Goal: Contribute content: Contribute content

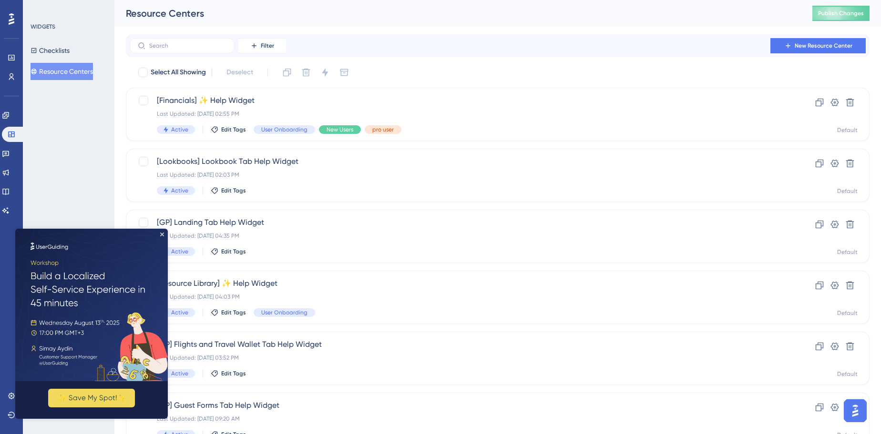
click at [160, 233] on img at bounding box center [91, 305] width 152 height 152
click at [61, 131] on div "WIDGETS Checklists Resource Centers" at bounding box center [68, 217] width 91 height 434
drag, startPoint x: 161, startPoint y: 233, endPoint x: 166, endPoint y: 463, distance: 230.2
click at [161, 233] on icon "Close Preview" at bounding box center [162, 235] width 4 height 4
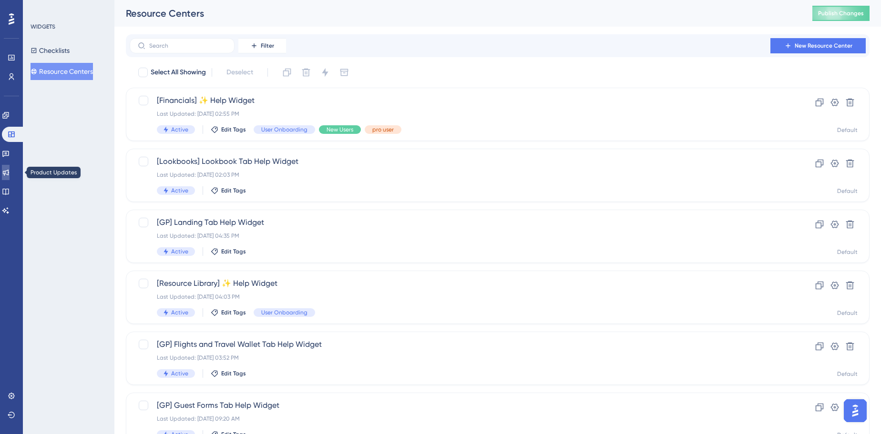
click at [9, 174] on icon at bounding box center [6, 173] width 6 height 6
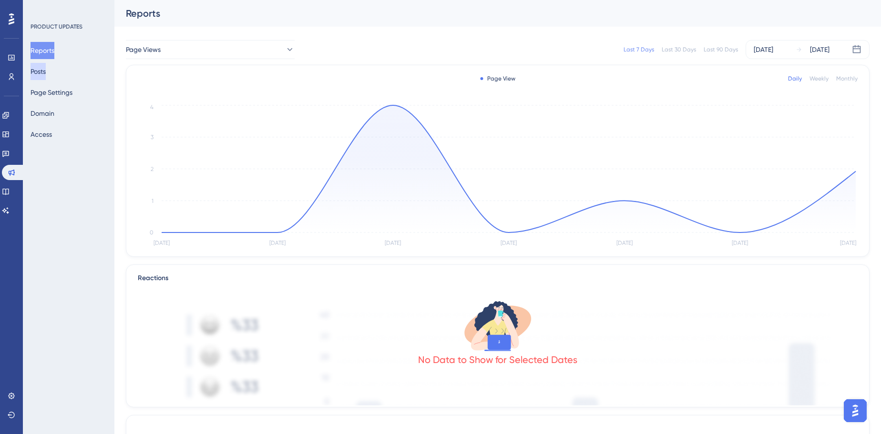
click at [46, 70] on button "Posts" at bounding box center [37, 71] width 15 height 17
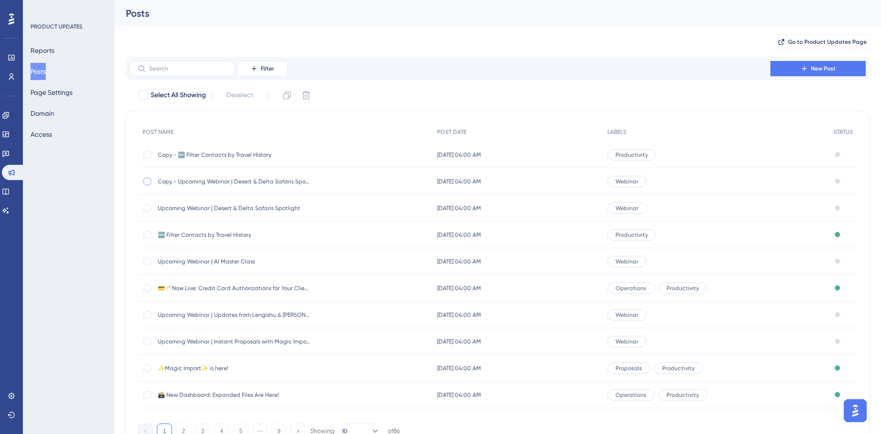
click at [148, 184] on div at bounding box center [147, 182] width 8 height 8
checkbox input "true"
click at [304, 93] on icon at bounding box center [306, 95] width 8 height 8
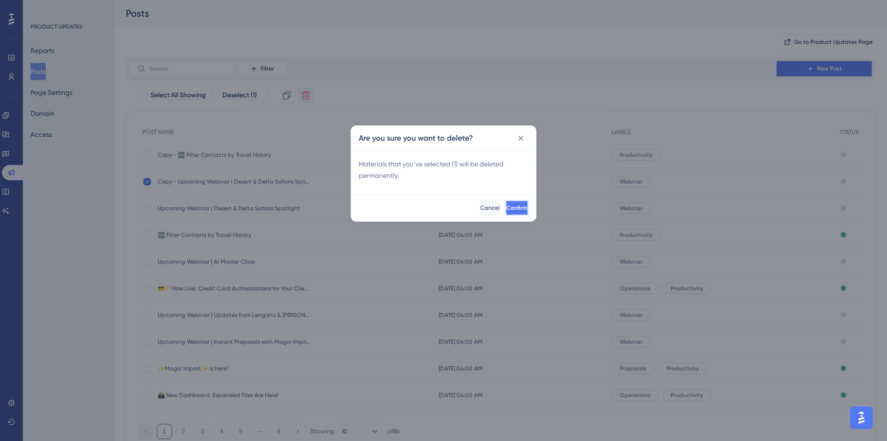
click at [517, 211] on button "Confirm" at bounding box center [517, 207] width 23 height 15
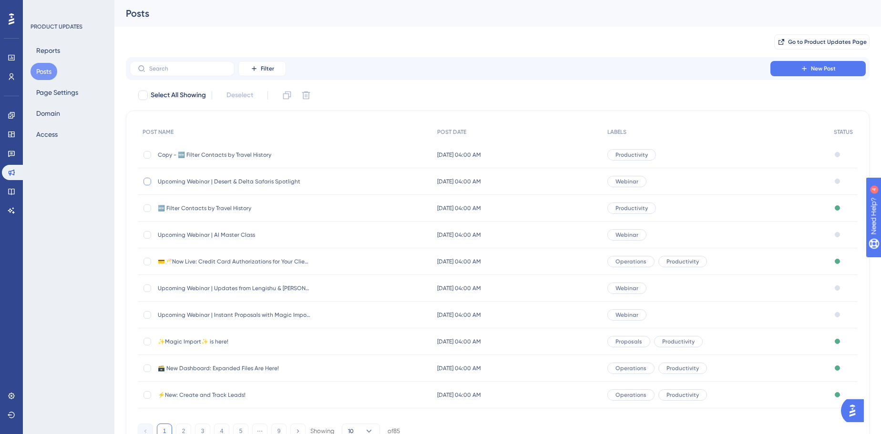
click at [145, 181] on div at bounding box center [147, 182] width 8 height 8
click at [148, 183] on icon at bounding box center [147, 182] width 4 height 8
checkbox input "false"
click at [245, 155] on span "Copy - 🆕 Filter Contacts by Travel History" at bounding box center [234, 155] width 152 height 8
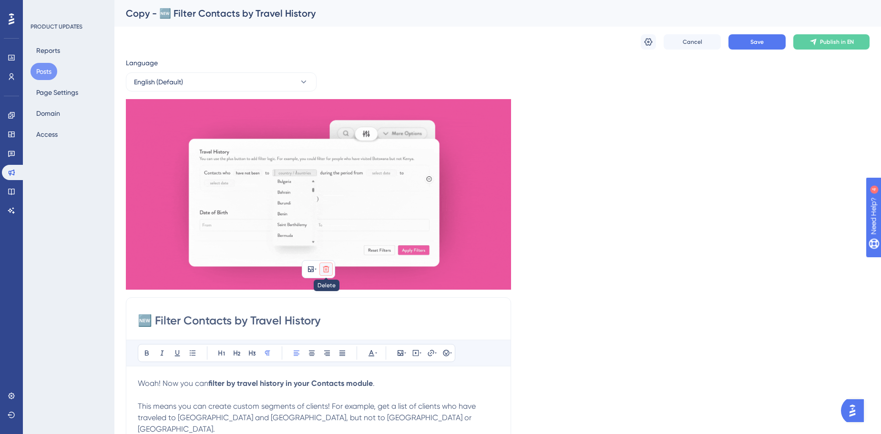
click at [327, 269] on icon at bounding box center [326, 269] width 8 height 8
click at [323, 292] on icon at bounding box center [326, 292] width 10 height 10
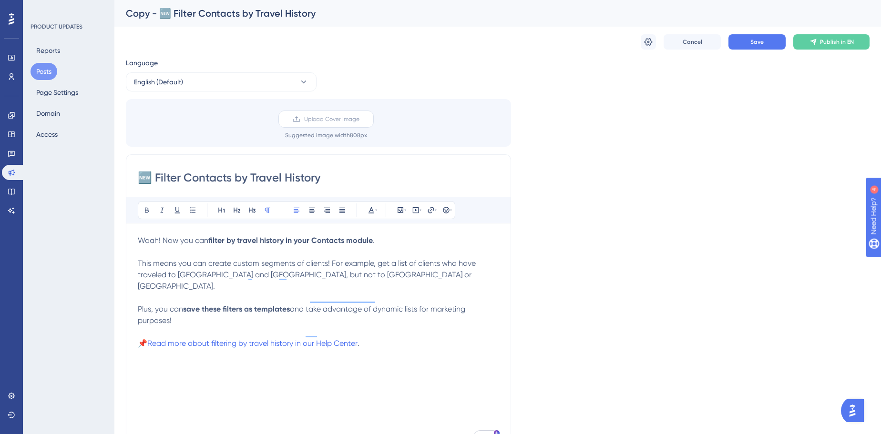
click at [335, 124] on label "Upload Cover Image" at bounding box center [325, 119] width 95 height 17
click at [359, 119] on input "Upload Cover Image" at bounding box center [359, 119] width 0 height 0
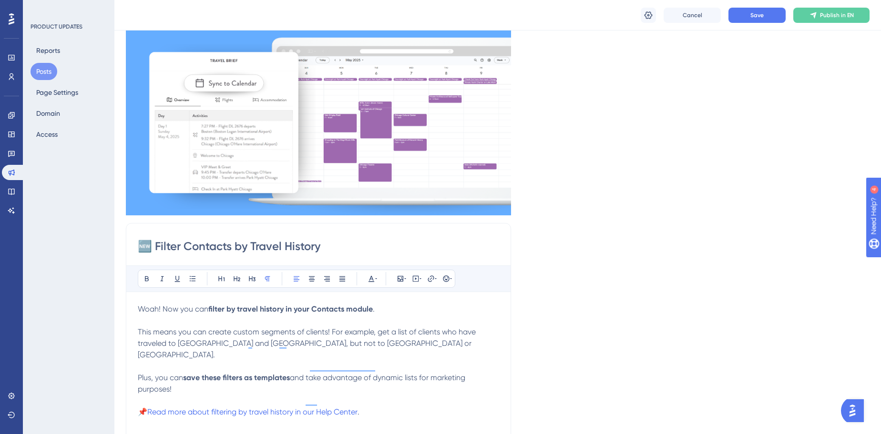
scroll to position [173, 0]
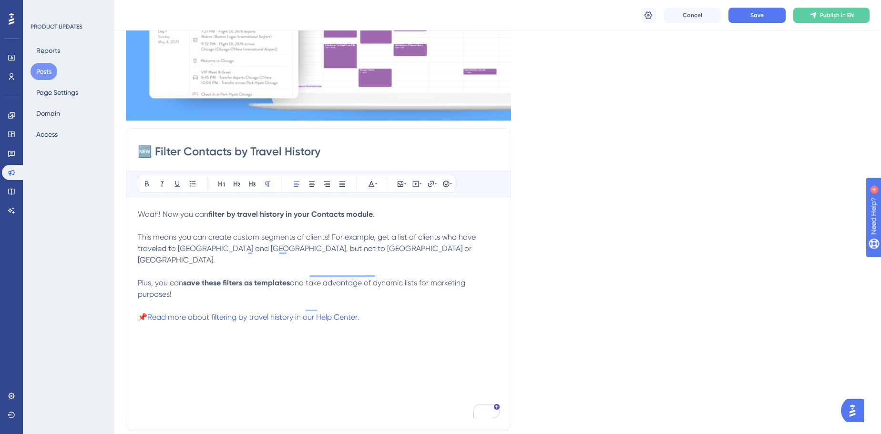
drag, startPoint x: 293, startPoint y: 328, endPoint x: 304, endPoint y: 326, distance: 10.7
click at [293, 328] on div "Woah! Now you can filter by travel history in your Contacts module . This means…" at bounding box center [318, 314] width 361 height 210
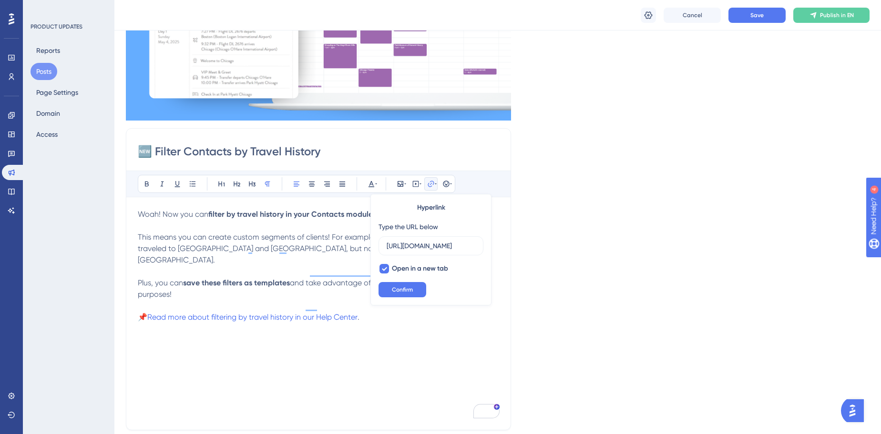
scroll to position [0, 202]
click at [318, 300] on p "To enrich screen reader interactions, please activate Accessibility in Grammarl…" at bounding box center [318, 305] width 361 height 11
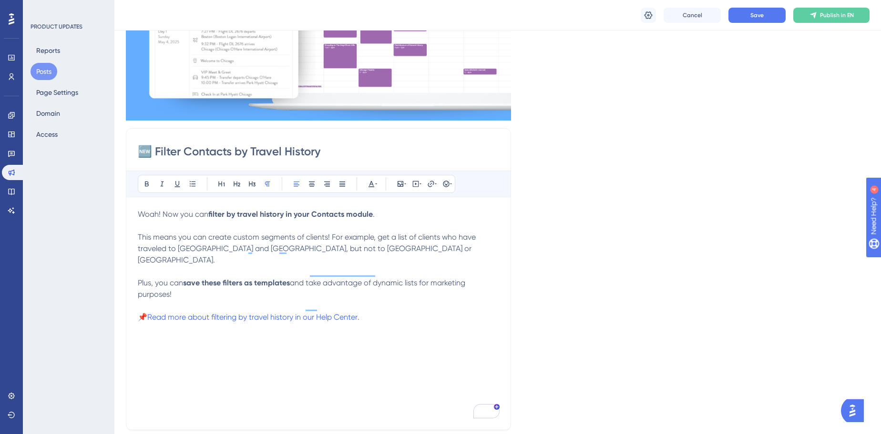
click at [291, 300] on p "To enrich screen reader interactions, please activate Accessibility in Grammarl…" at bounding box center [318, 305] width 361 height 11
drag, startPoint x: 180, startPoint y: 284, endPoint x: 108, endPoint y: 209, distance: 104.1
click at [114, 209] on div "Performance Users Engagement Widgets Feedback Product Updates Knowledge Base AI…" at bounding box center [497, 253] width 766 height 852
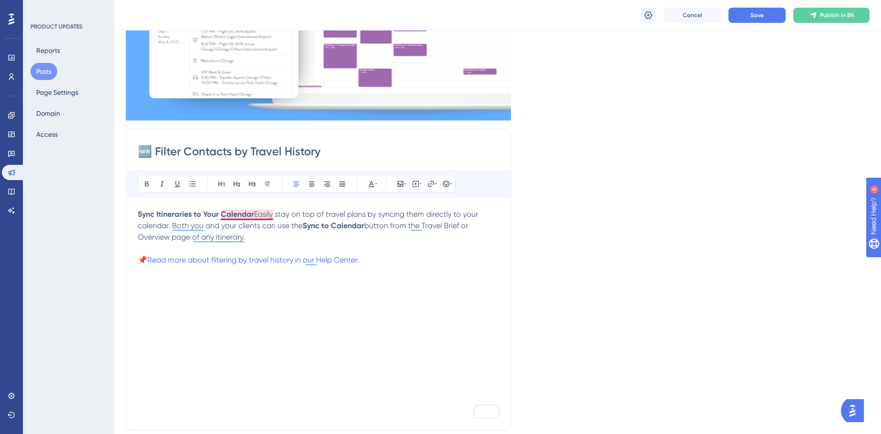
click at [252, 215] on strong "Sync Itineraries to Your Calendar" at bounding box center [196, 214] width 116 height 9
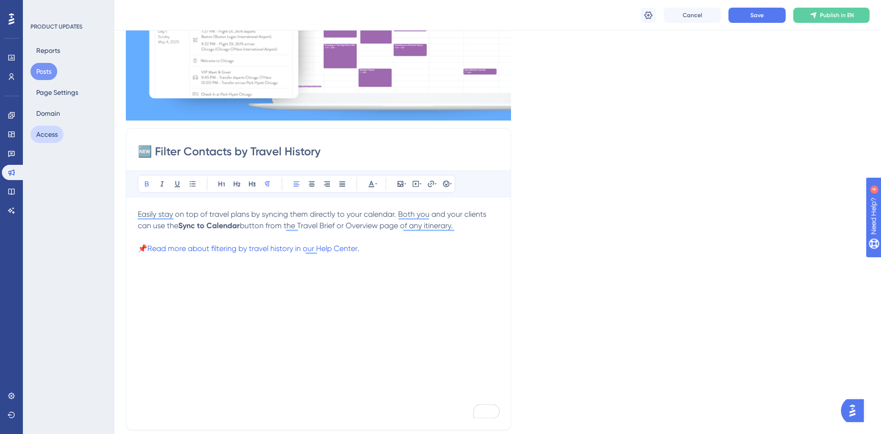
drag, startPoint x: 132, startPoint y: 134, endPoint x: 44, endPoint y: 129, distance: 88.3
click at [114, 129] on div "Performance Users Engagement Widgets Feedback Product Updates Knowledge Base AI…" at bounding box center [497, 253] width 766 height 852
click at [178, 151] on input "📅" at bounding box center [318, 151] width 361 height 15
paste input "Sync Itineraries to Your Calendar"
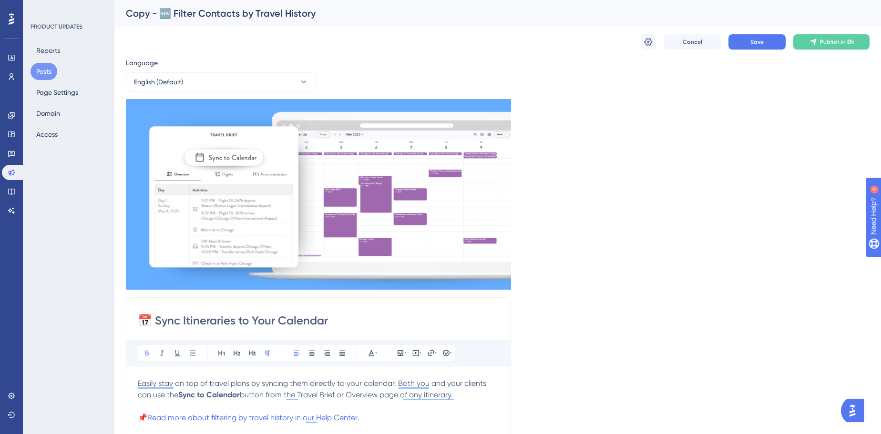
scroll to position [86, 0]
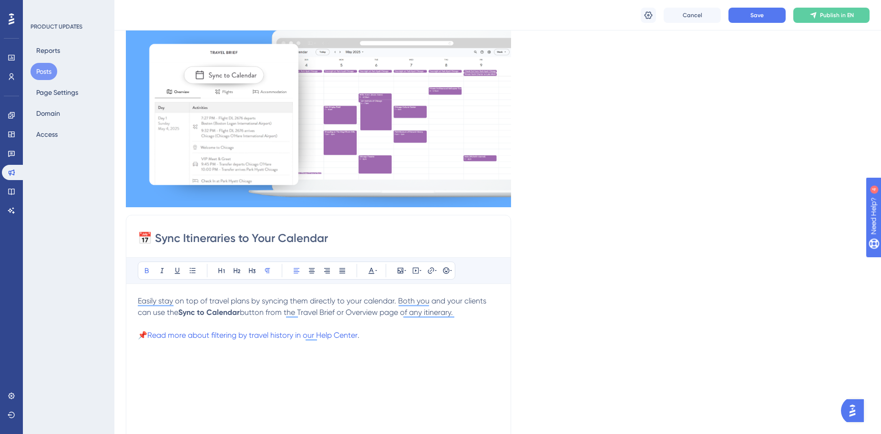
type input "📅 Sync Itineraries to Your Calendar"
drag, startPoint x: 368, startPoint y: 333, endPoint x: 214, endPoint y: 337, distance: 154.4
click at [214, 337] on p "📌 Read more about filtering by travel history in our Help Center ." at bounding box center [318, 335] width 361 height 11
type input "https://help.safariportal.app/en/articles/14288-how-to-filter-contacts-by-their…"
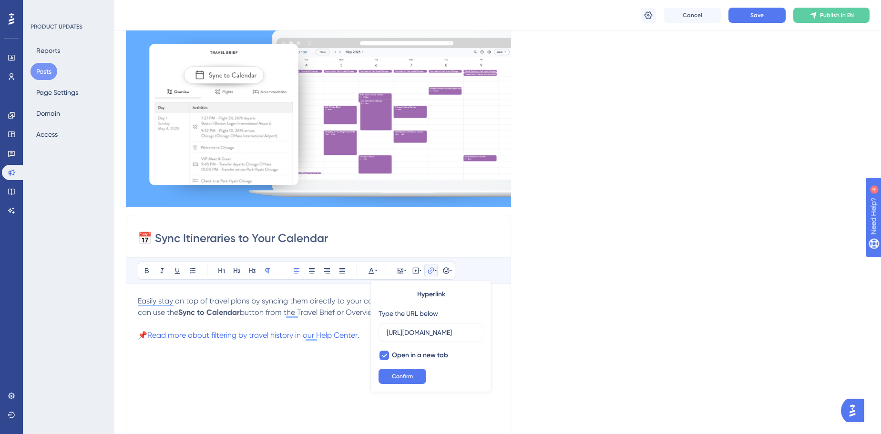
click at [250, 377] on div "Easily stay on top of travel plans by syncing them directly to your calendar. B…" at bounding box center [318, 400] width 361 height 210
click at [384, 333] on p "📌 Read more about filtering by travel history in our Help Center ." at bounding box center [318, 335] width 361 height 11
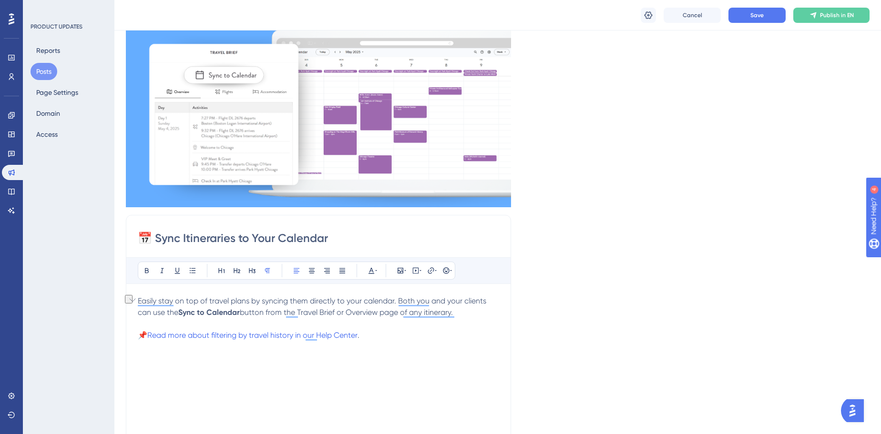
click at [388, 339] on p "📌 Read more about filtering by travel history in our Help Center ." at bounding box center [318, 335] width 361 height 11
click at [355, 335] on span "Read more about filtering by travel history in our Help Center" at bounding box center [252, 335] width 210 height 9
click at [396, 374] on span "Confirm" at bounding box center [402, 377] width 21 height 8
click at [381, 333] on p "📌 Read more about filtering by travel history in our Help Center." at bounding box center [318, 335] width 361 height 11
click at [422, 270] on button at bounding box center [415, 270] width 13 height 13
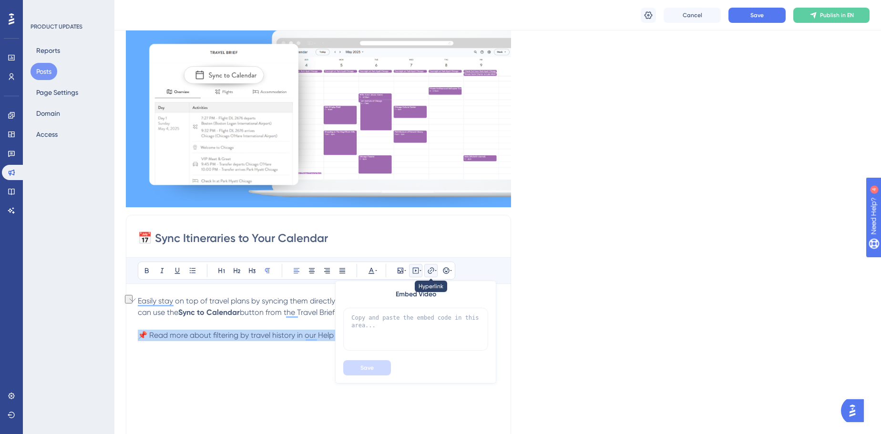
click at [429, 271] on icon at bounding box center [431, 271] width 8 height 8
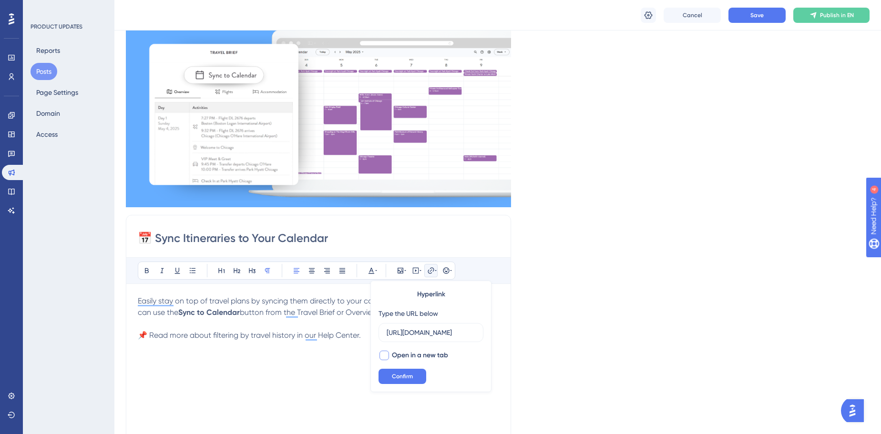
scroll to position [0, 212]
type input "https://help.safariportal.app/en/articles/14592-how-do-i-sync-itinerary-events-…"
click at [409, 356] on span "Open in a new tab" at bounding box center [420, 355] width 56 height 11
checkbox input "true"
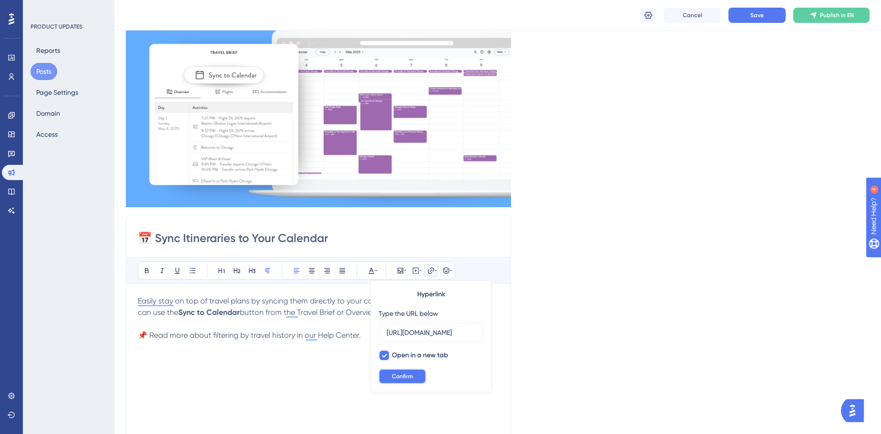
click at [411, 377] on span "Confirm" at bounding box center [402, 377] width 21 height 8
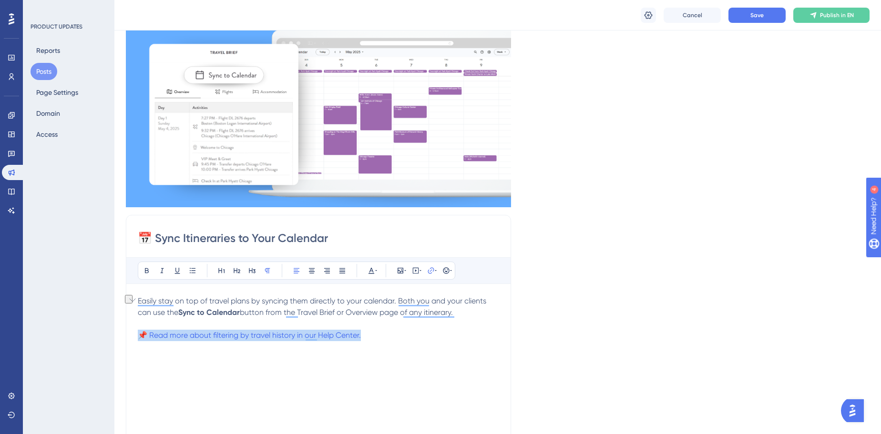
click at [294, 363] on div "Easily stay on top of travel plans by syncing them directly to your calendar. B…" at bounding box center [318, 400] width 361 height 210
click at [366, 303] on span "Easily stay on top of travel plans by syncing them directly to your calendar. B…" at bounding box center [313, 306] width 350 height 20
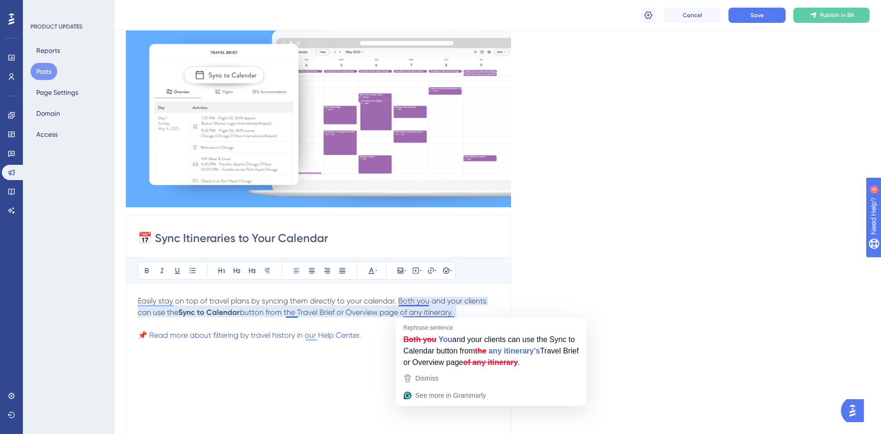
click at [464, 312] on p "Easily stay on top of travel plans by syncing them directly to your calendar. B…" at bounding box center [318, 306] width 361 height 23
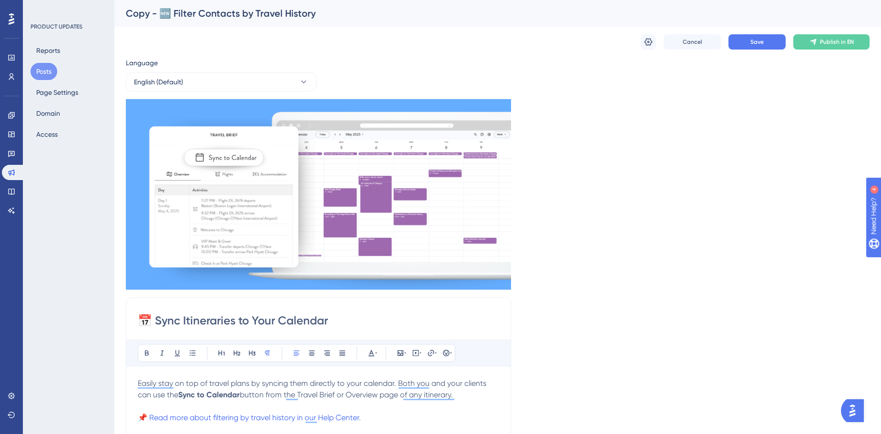
click at [324, 317] on input "📅 Sync Itineraries to Your Calendar" at bounding box center [318, 320] width 361 height 15
click at [212, 319] on input "📅 Sync Itineraries to Your Calendar" at bounding box center [318, 320] width 361 height 15
click at [760, 41] on span "Save" at bounding box center [756, 42] width 13 height 8
click at [315, 324] on input "📅 Sync Itineraries to Your Calendar" at bounding box center [318, 320] width 361 height 15
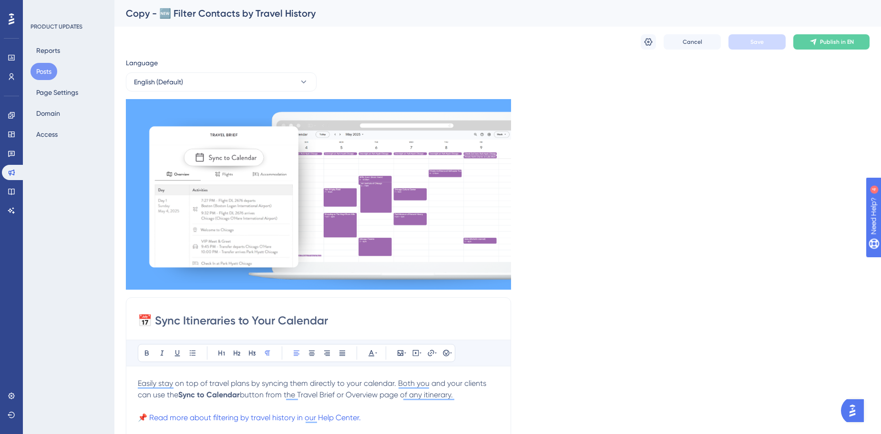
click at [315, 324] on input "📅 Sync Itineraries to Your Calendar" at bounding box center [318, 320] width 361 height 15
click at [646, 40] on icon at bounding box center [648, 42] width 8 height 8
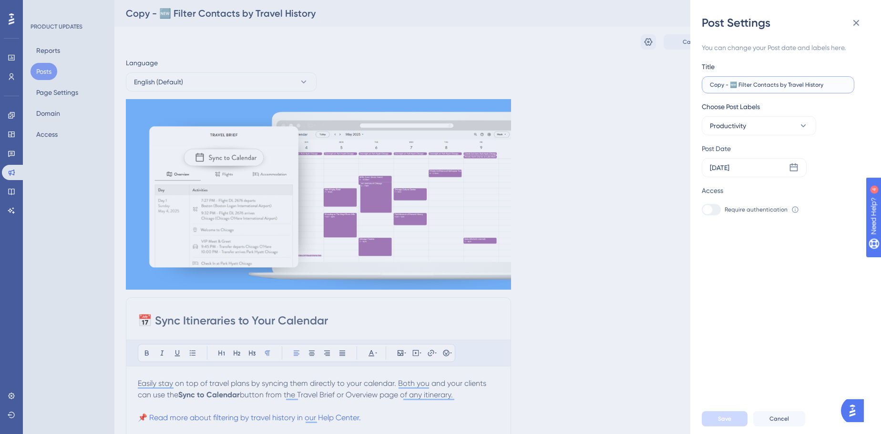
click at [730, 88] on input "Copy - 🆕 Filter Contacts by Travel History" at bounding box center [778, 84] width 136 height 7
click at [731, 87] on input "Copy - 🆕 Filter Contacts by Travel History" at bounding box center [778, 84] width 136 height 7
paste input "📅 Sync Itineraries to Your Calendar"
type input "📅 Sync Itineraries to Your Calendar"
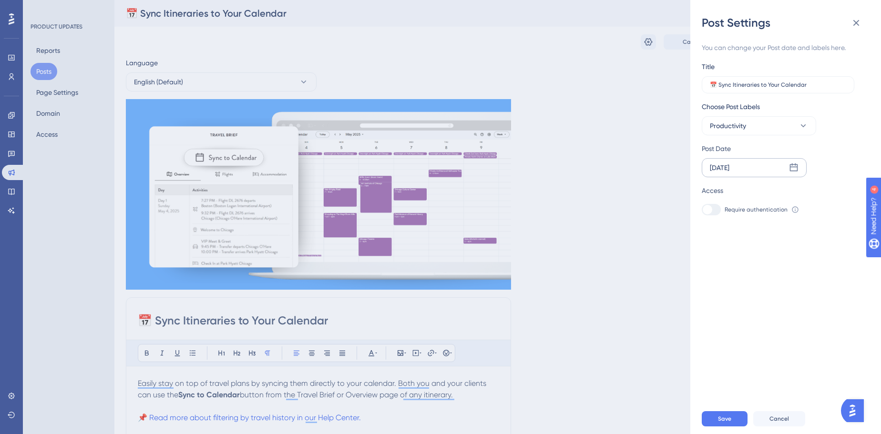
click at [729, 170] on div "Jul 29 2025" at bounding box center [720, 167] width 20 height 11
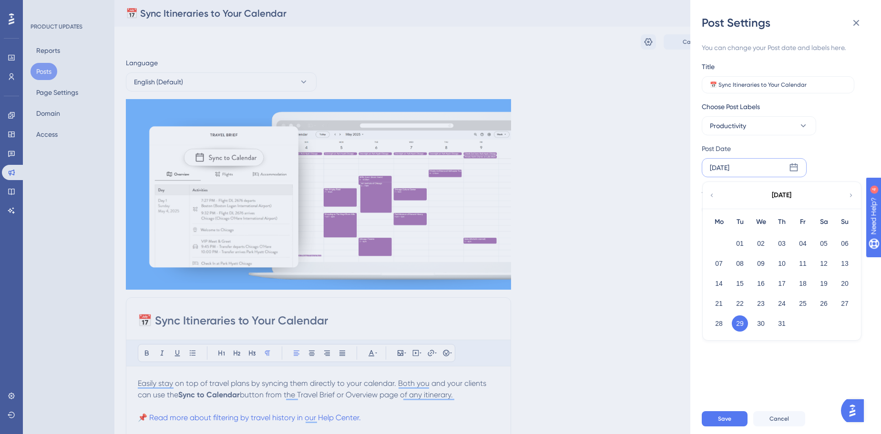
click at [848, 200] on div "July 2025" at bounding box center [780, 195] width 157 height 27
click at [851, 196] on icon at bounding box center [850, 195] width 7 height 9
click at [714, 284] on button "11" at bounding box center [718, 283] width 16 height 16
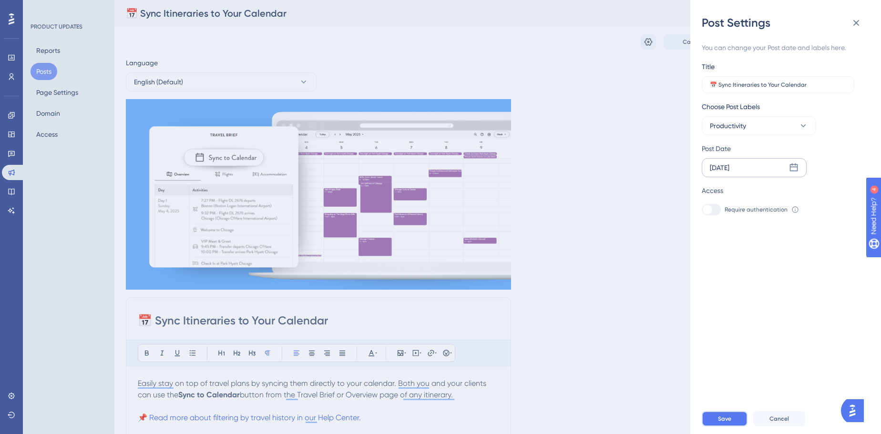
click at [716, 423] on button "Save" at bounding box center [724, 418] width 46 height 15
click at [859, 22] on icon at bounding box center [855, 22] width 11 height 11
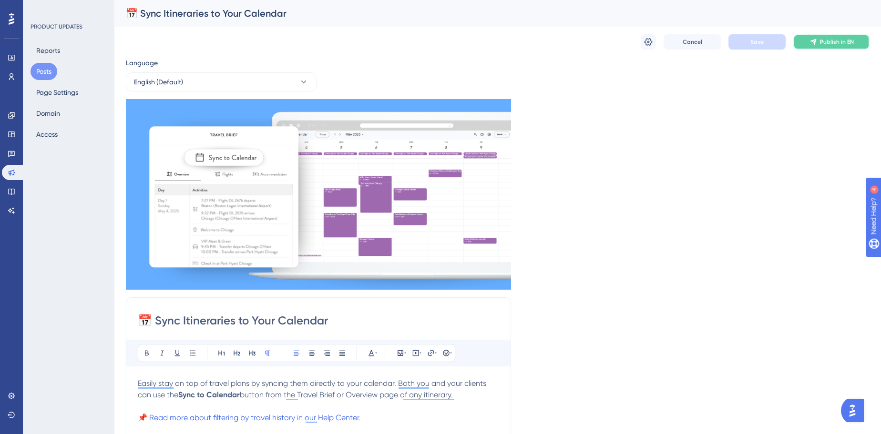
click at [840, 41] on span "Publish in EN" at bounding box center [837, 42] width 34 height 8
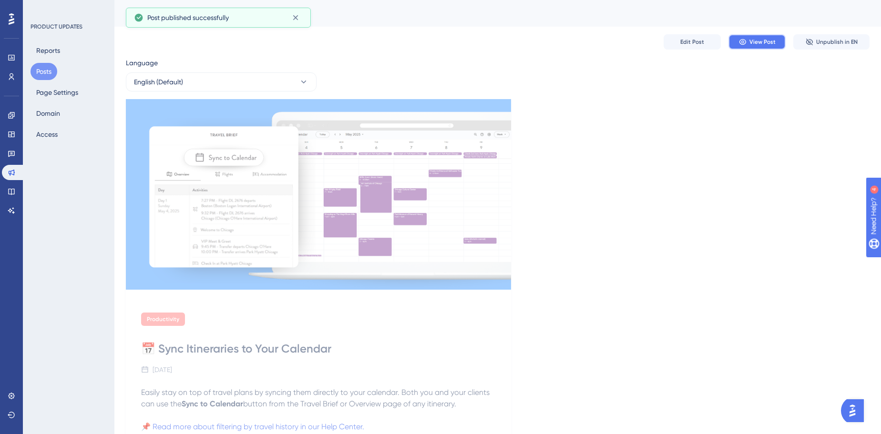
click at [748, 38] on button "View Post" at bounding box center [756, 41] width 57 height 15
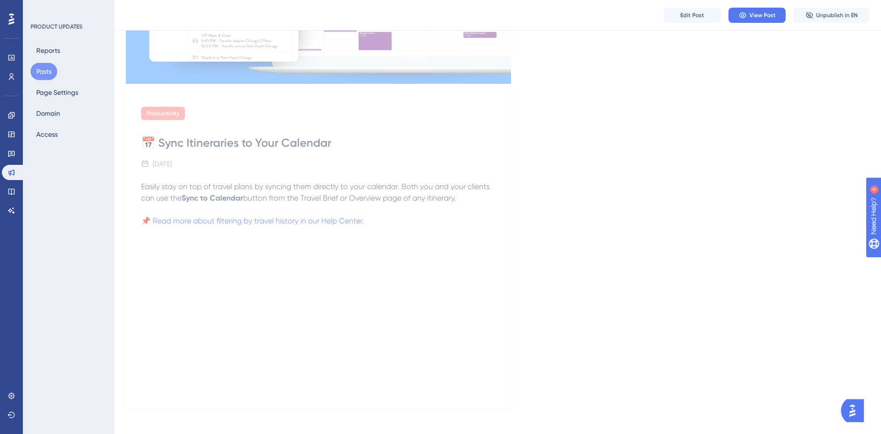
scroll to position [213, 0]
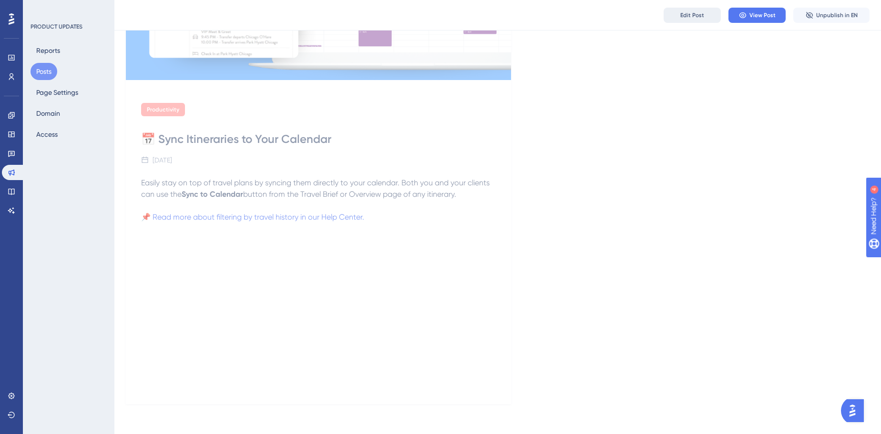
click at [705, 17] on button "Edit Post" at bounding box center [691, 15] width 57 height 15
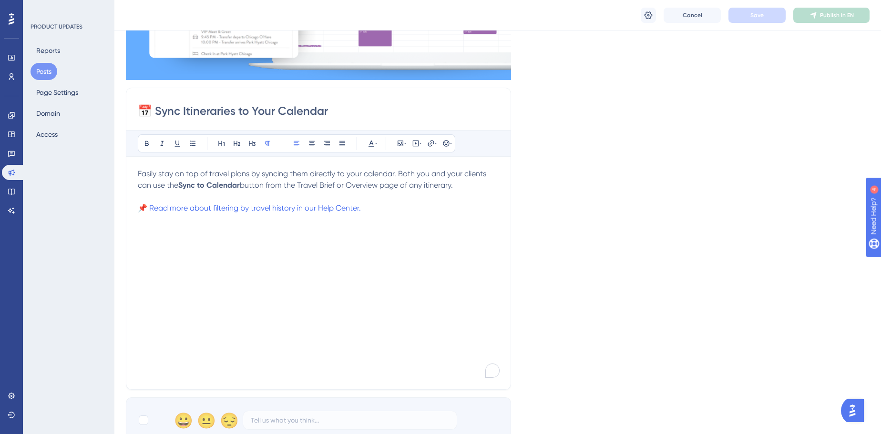
scroll to position [431, 0]
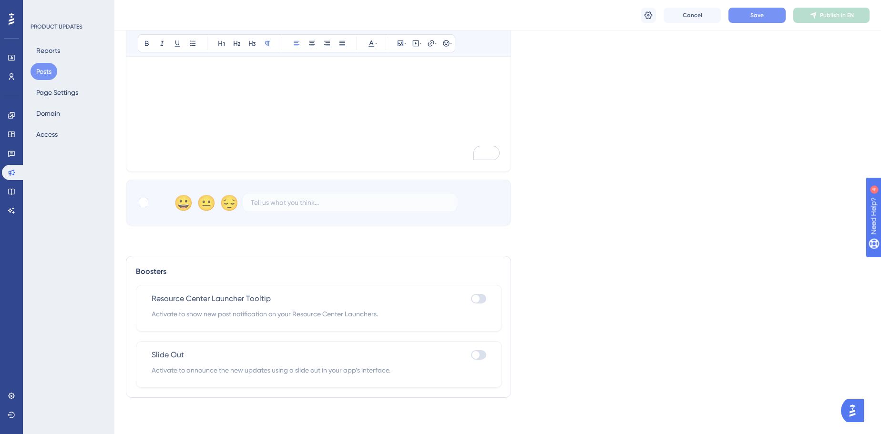
click at [765, 15] on button "Save" at bounding box center [756, 15] width 57 height 15
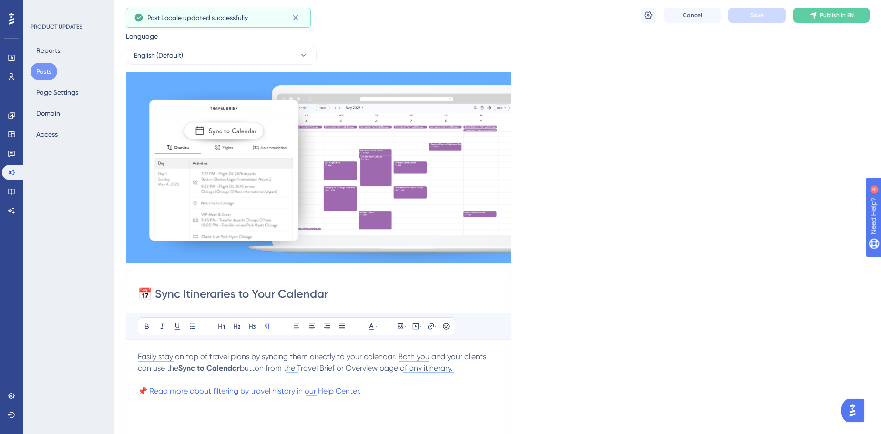
scroll to position [0, 0]
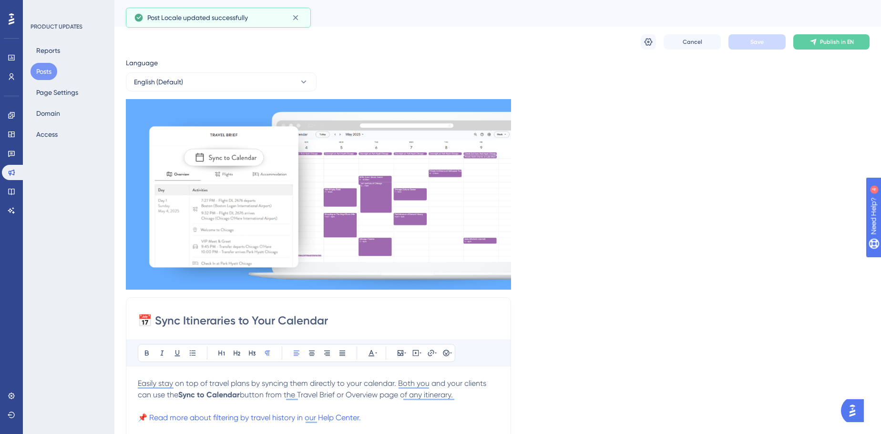
click at [617, 72] on div "Language English (Default) Insert an Image Delete 📅 Sync Itineraries to Your Ca…" at bounding box center [497, 355] width 743 height 596
click at [817, 42] on button "Publish in EN" at bounding box center [831, 41] width 76 height 15
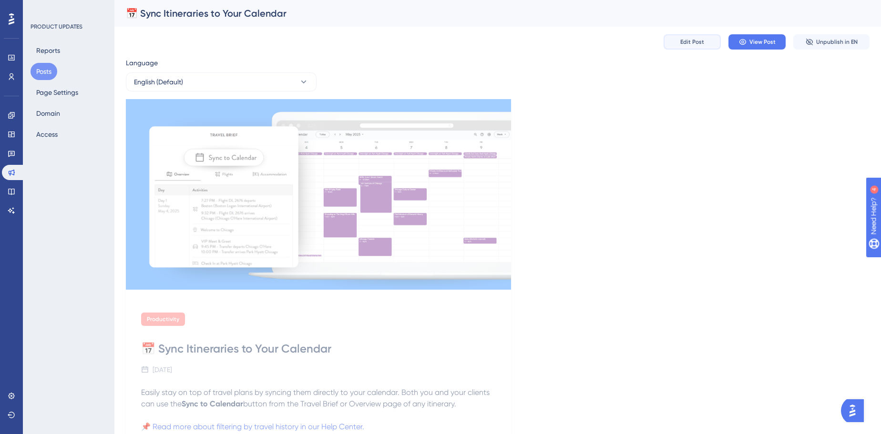
click at [709, 45] on button "Edit Post" at bounding box center [691, 41] width 57 height 15
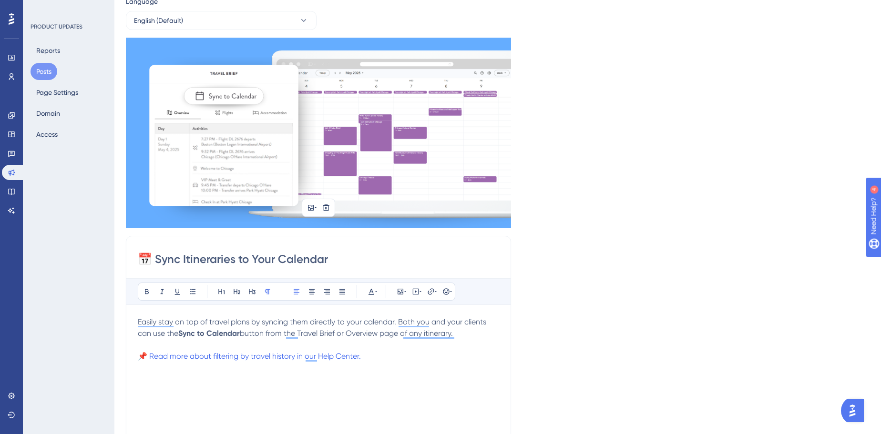
scroll to position [173, 0]
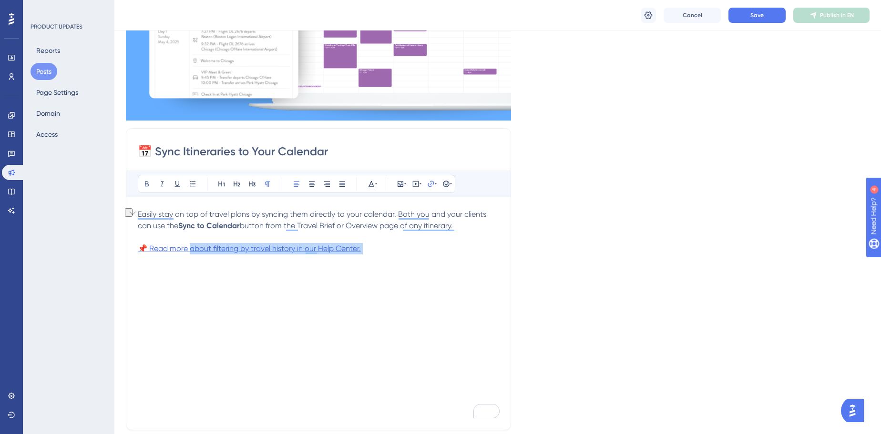
drag, startPoint x: 376, startPoint y: 243, endPoint x: 189, endPoint y: 250, distance: 186.9
click at [189, 250] on p "📌 Read more about filtering by travel history in our Help Center." at bounding box center [318, 248] width 361 height 11
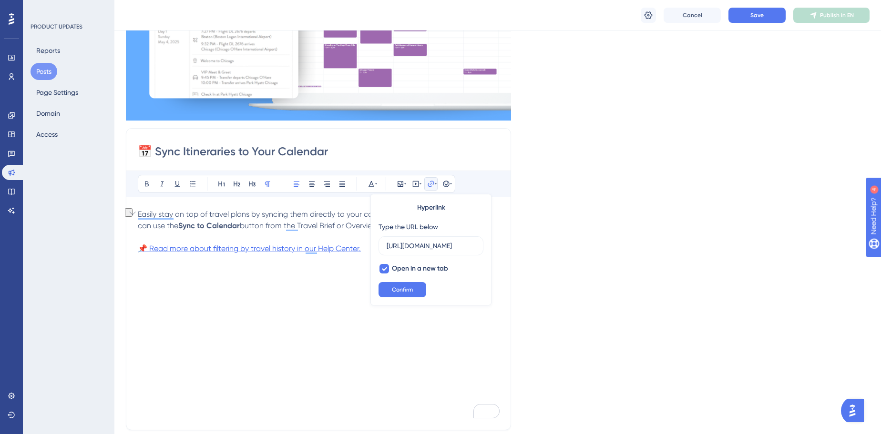
scroll to position [0, 212]
click at [314, 277] on div "Easily stay on top of travel plans by syncing them directly to your calendar. B…" at bounding box center [318, 314] width 361 height 210
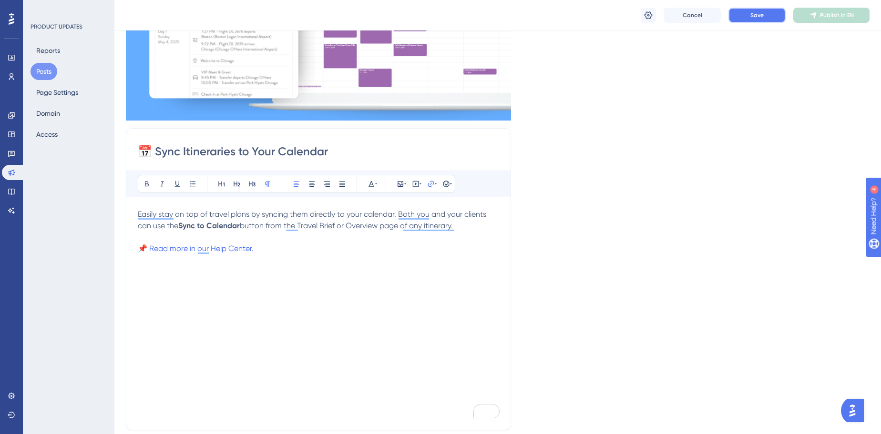
click at [776, 12] on button "Save" at bounding box center [756, 15] width 57 height 15
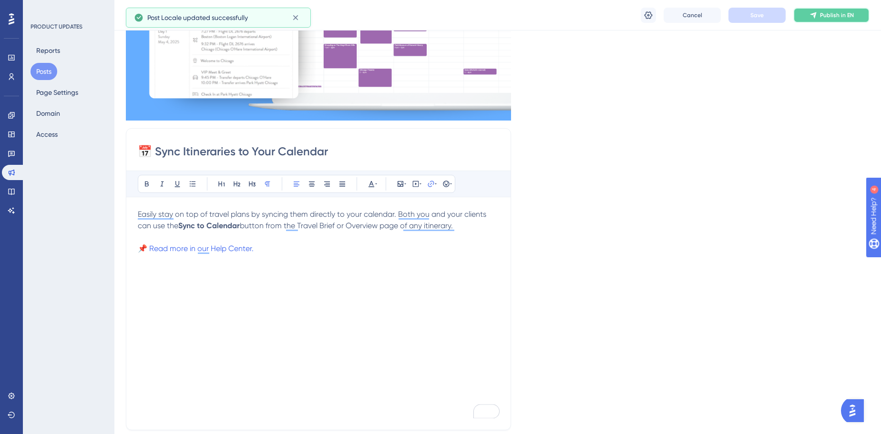
click at [823, 18] on span "Publish in EN" at bounding box center [837, 15] width 34 height 8
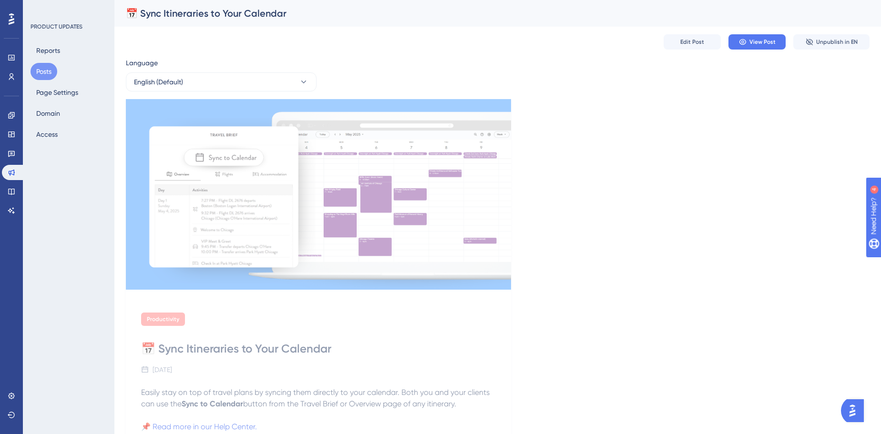
click at [355, 55] on div "Edit Post View Post Unpublish in EN" at bounding box center [497, 42] width 743 height 30
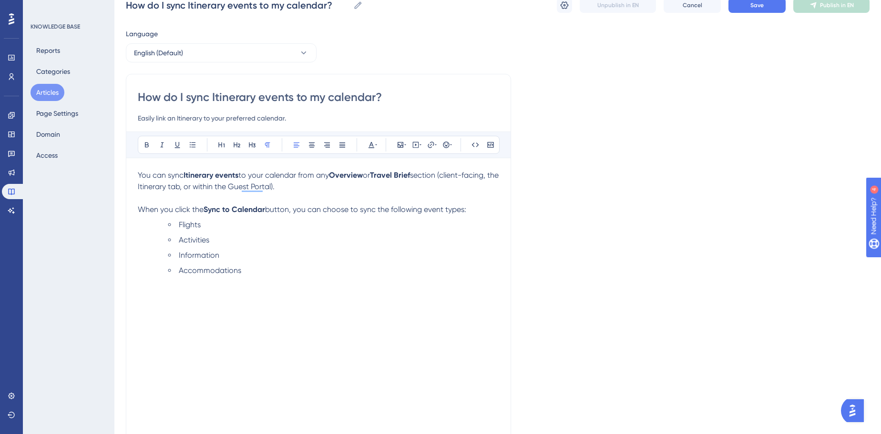
scroll to position [304, 0]
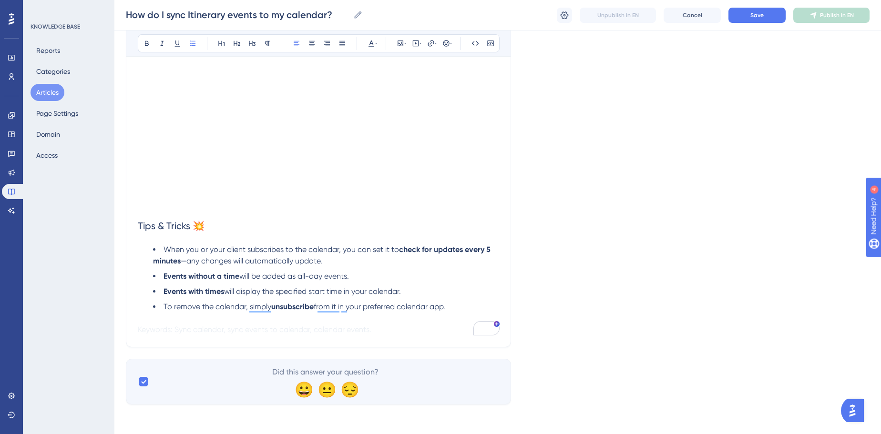
click at [314, 259] on span "—any changes will automatically update." at bounding box center [252, 260] width 142 height 9
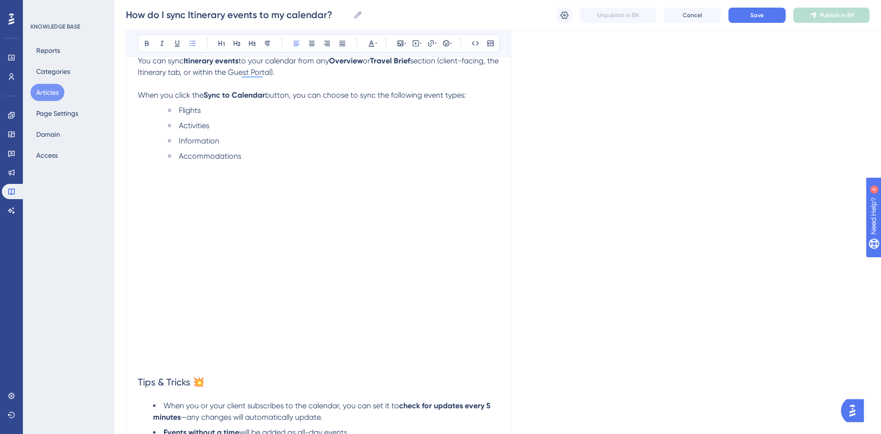
scroll to position [87, 0]
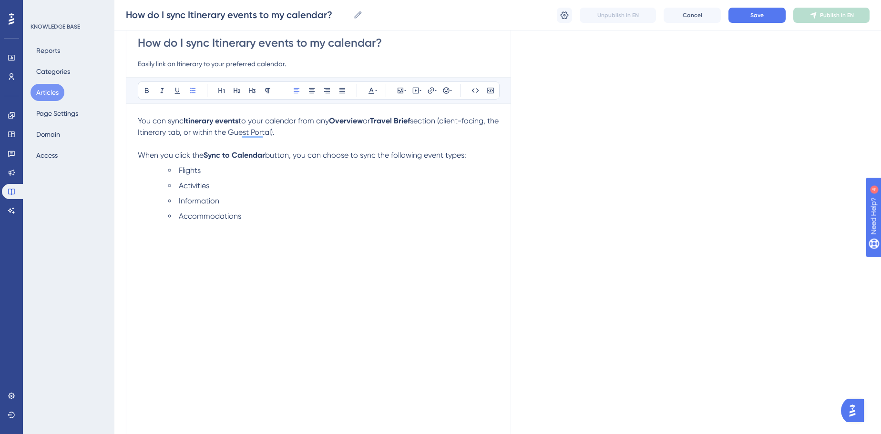
click at [176, 153] on span "When you click the" at bounding box center [171, 155] width 66 height 9
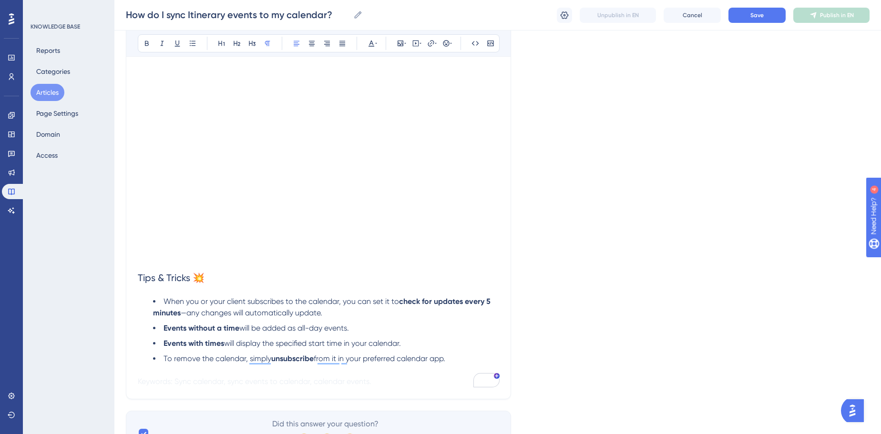
scroll to position [260, 0]
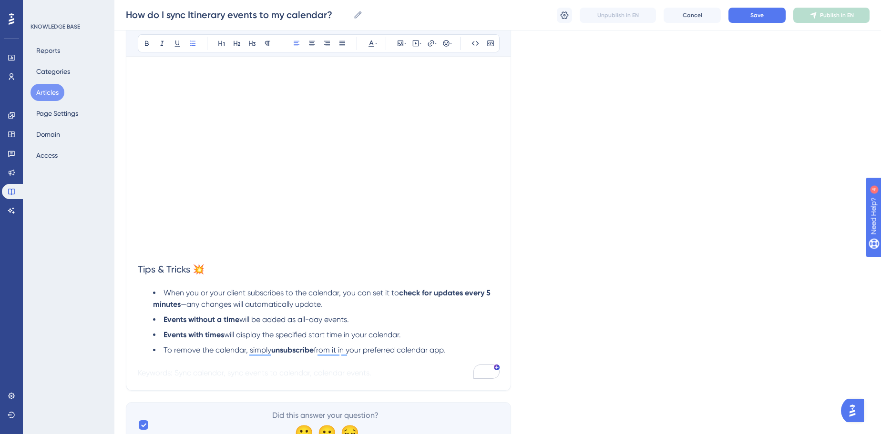
click at [235, 297] on li "When you or your client subscribes to the calendar, you can set it to check for…" at bounding box center [326, 298] width 346 height 23
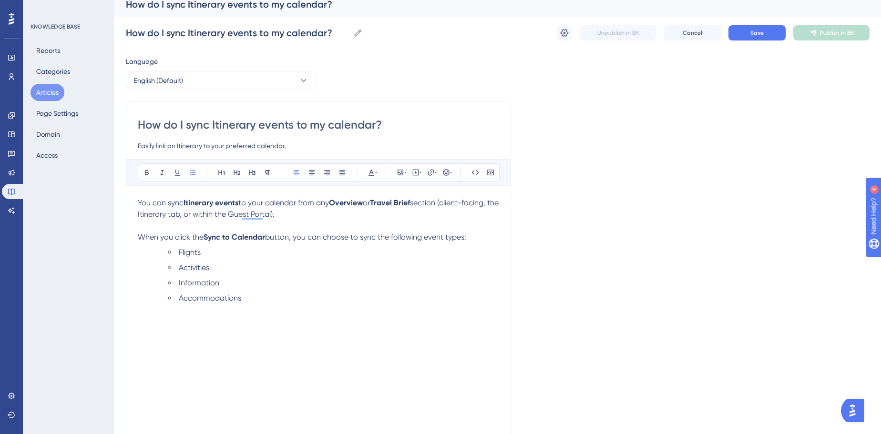
scroll to position [0, 0]
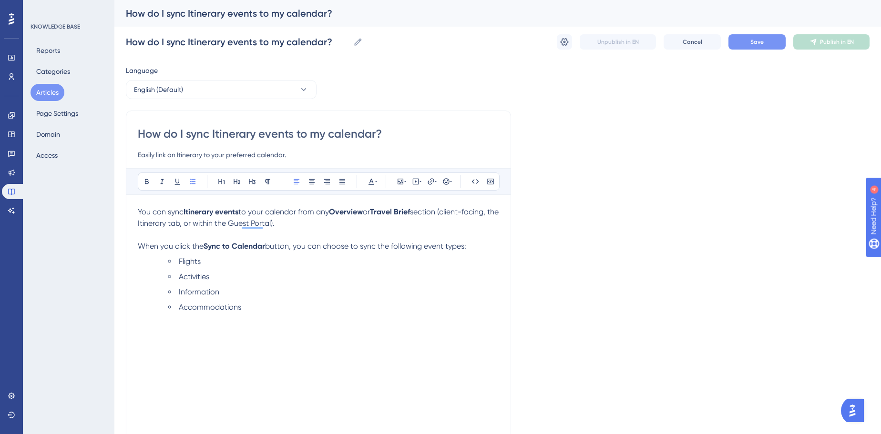
click at [765, 42] on button "Save" at bounding box center [756, 41] width 57 height 15
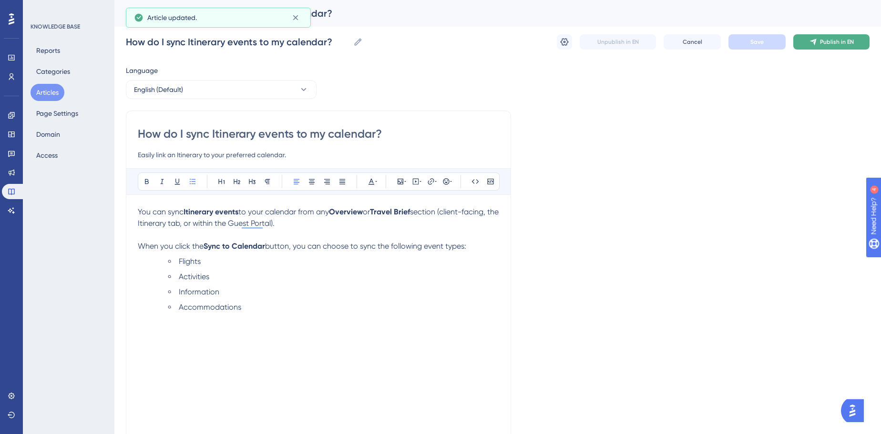
click at [833, 43] on span "Publish in EN" at bounding box center [837, 42] width 34 height 8
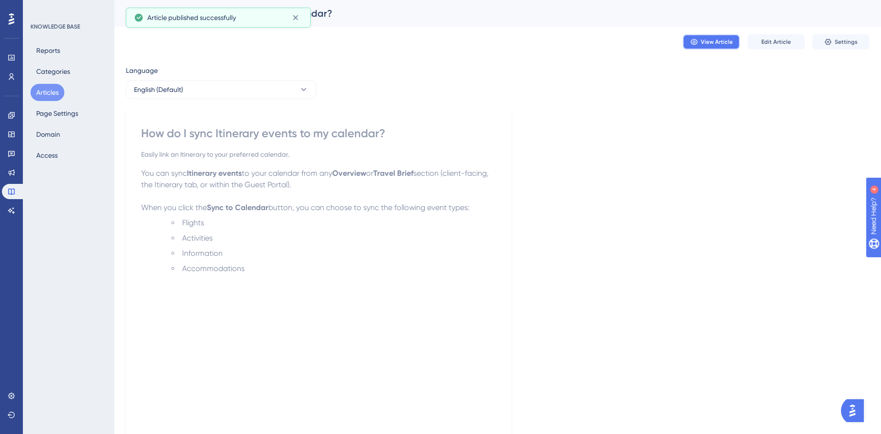
click at [720, 44] on span "View Article" at bounding box center [716, 42] width 32 height 8
